Goal: Task Accomplishment & Management: Manage account settings

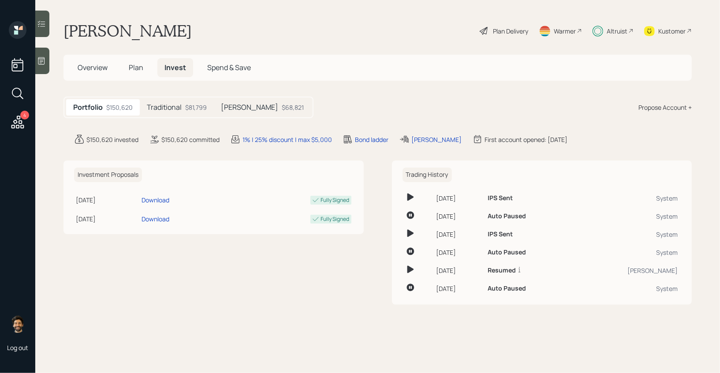
click at [166, 106] on h5 "Traditional" at bounding box center [164, 107] width 35 height 8
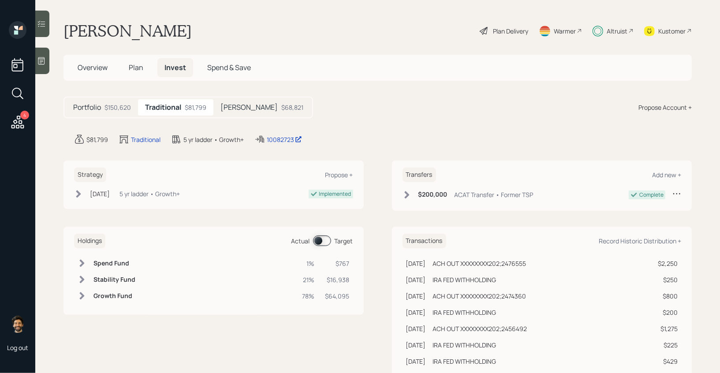
click at [327, 242] on span at bounding box center [322, 240] width 18 height 11
